Goal: Task Accomplishment & Management: Complete application form

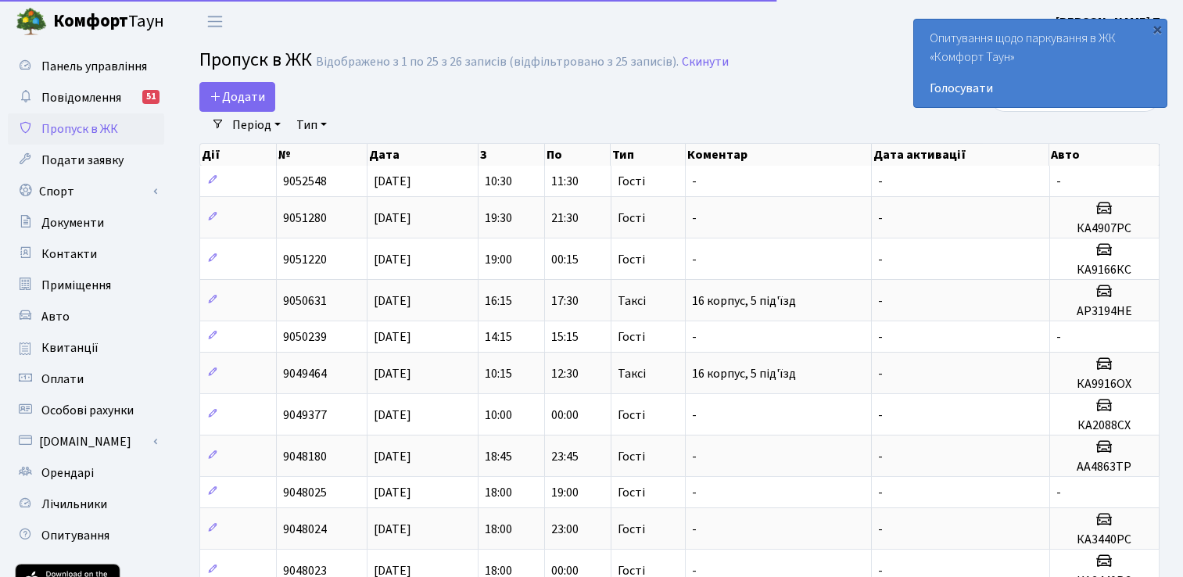
select select "25"
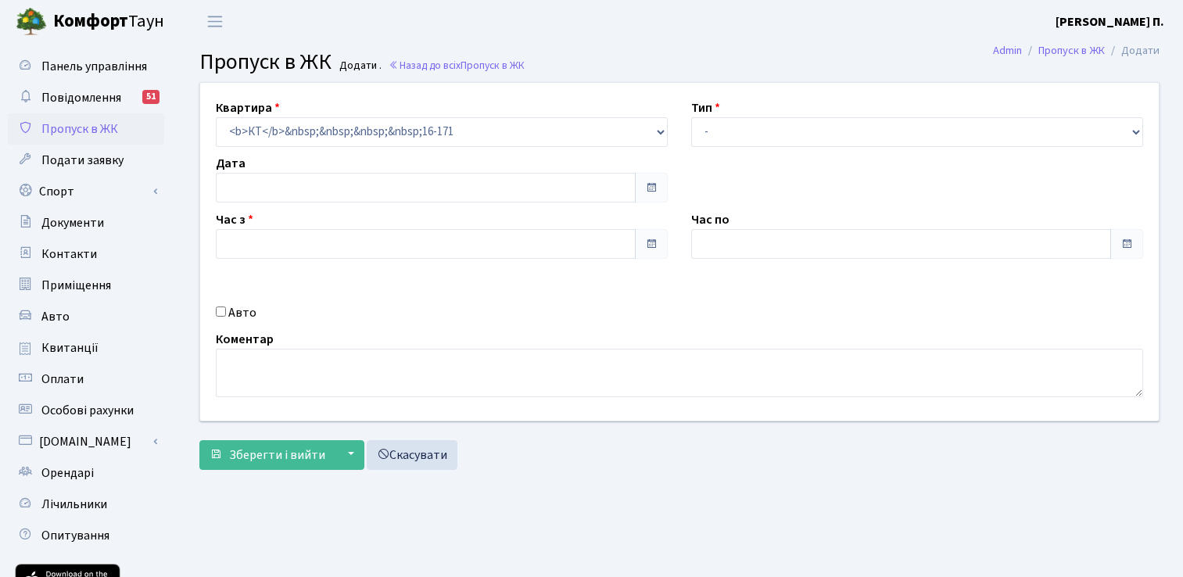
type input "[DATE]"
type input "11:30"
type input "12:30"
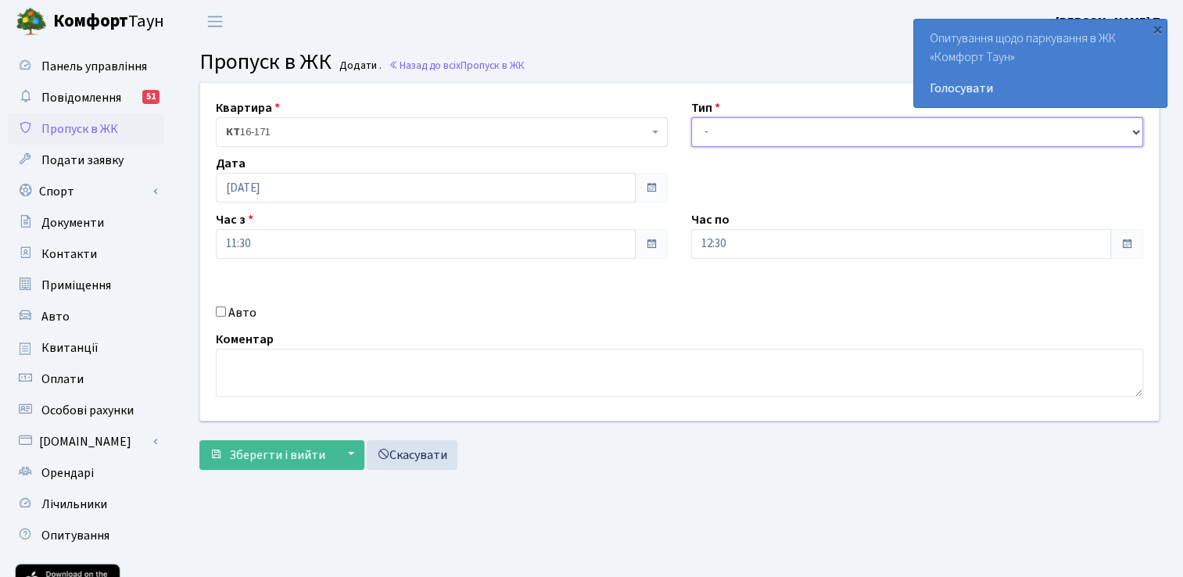
click at [745, 131] on select "- Доставка Таксі Гості Сервіс" at bounding box center [917, 132] width 452 height 30
select select "3"
click at [691, 117] on select "- Доставка Таксі Гості Сервіс" at bounding box center [917, 132] width 452 height 30
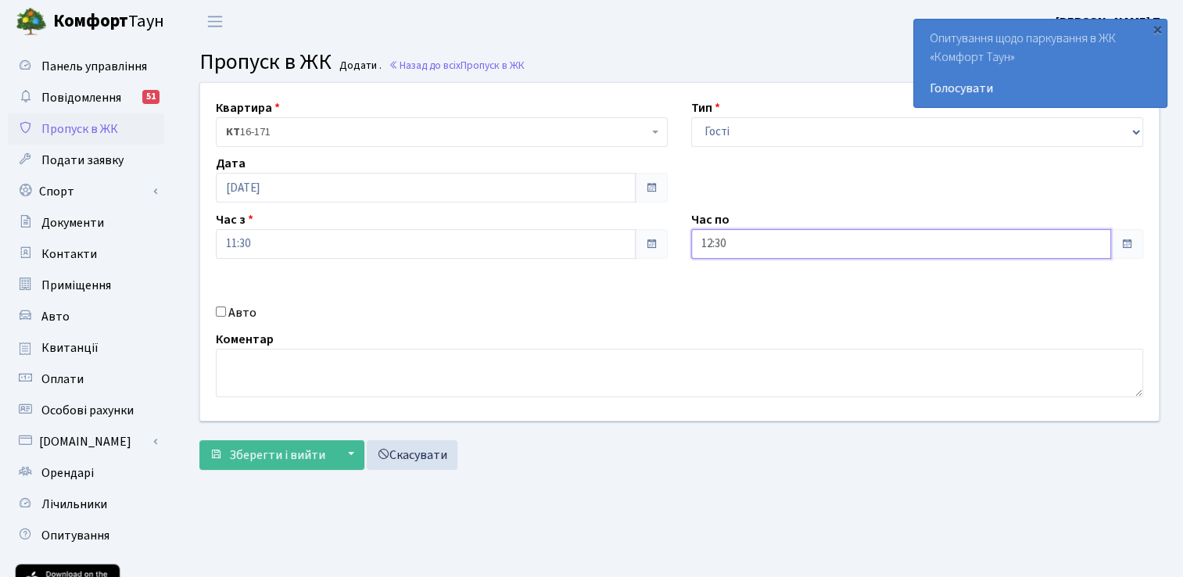
click at [758, 246] on input "12:30" at bounding box center [901, 244] width 420 height 30
click at [734, 288] on icon at bounding box center [734, 298] width 42 height 42
click at [733, 288] on icon at bounding box center [734, 298] width 42 height 42
type input "15:30"
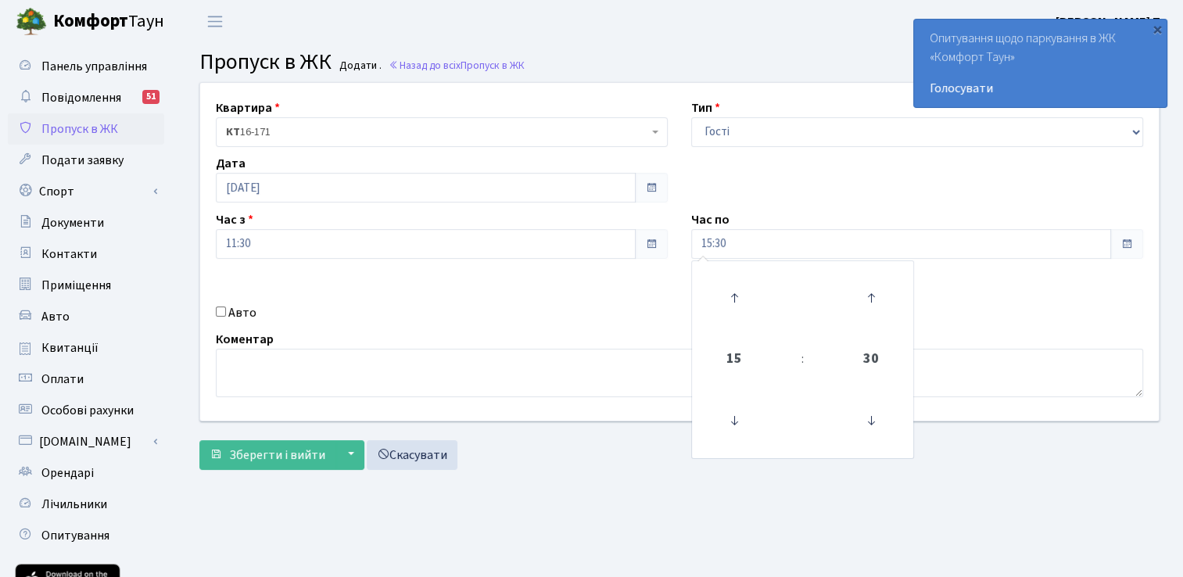
click at [529, 317] on div "Авто" at bounding box center [442, 312] width 476 height 19
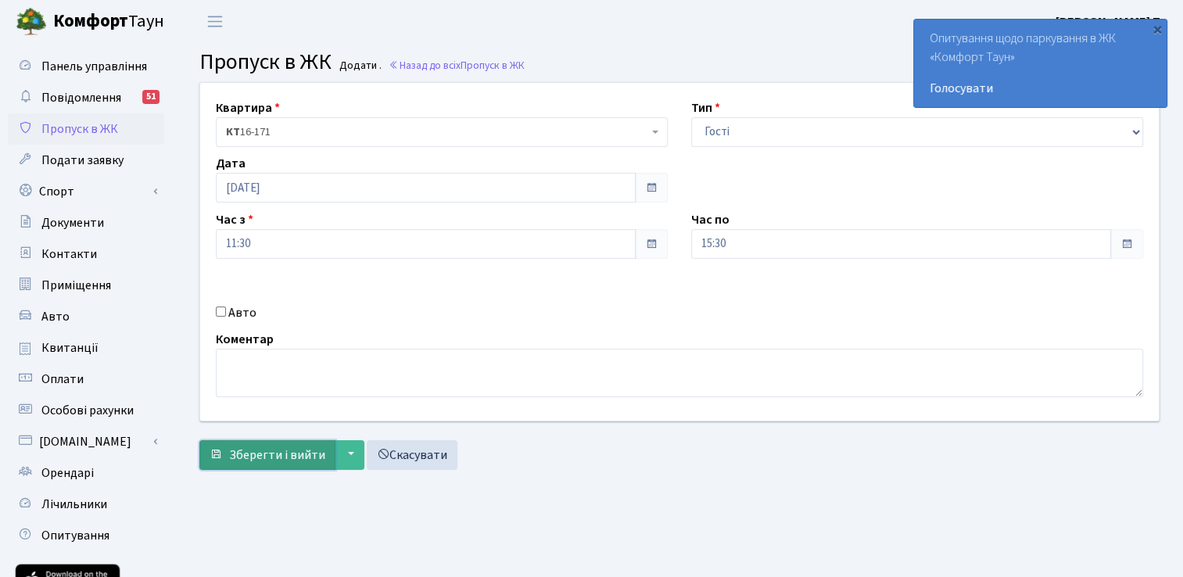
click at [270, 458] on span "Зберегти і вийти" at bounding box center [277, 455] width 96 height 17
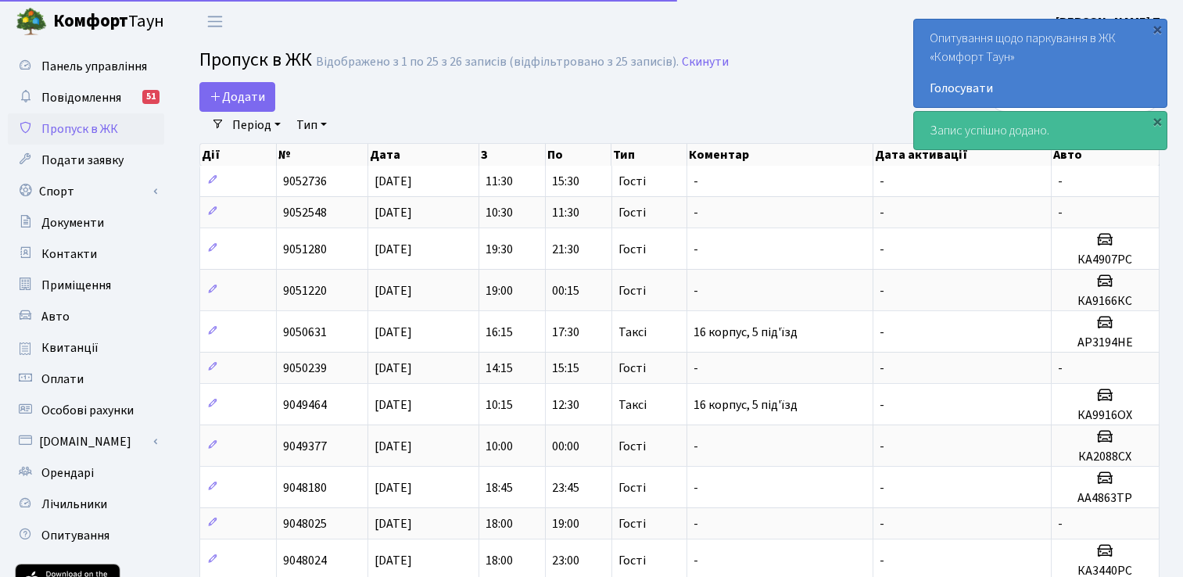
select select "25"
